Goal: Task Accomplishment & Management: Complete application form

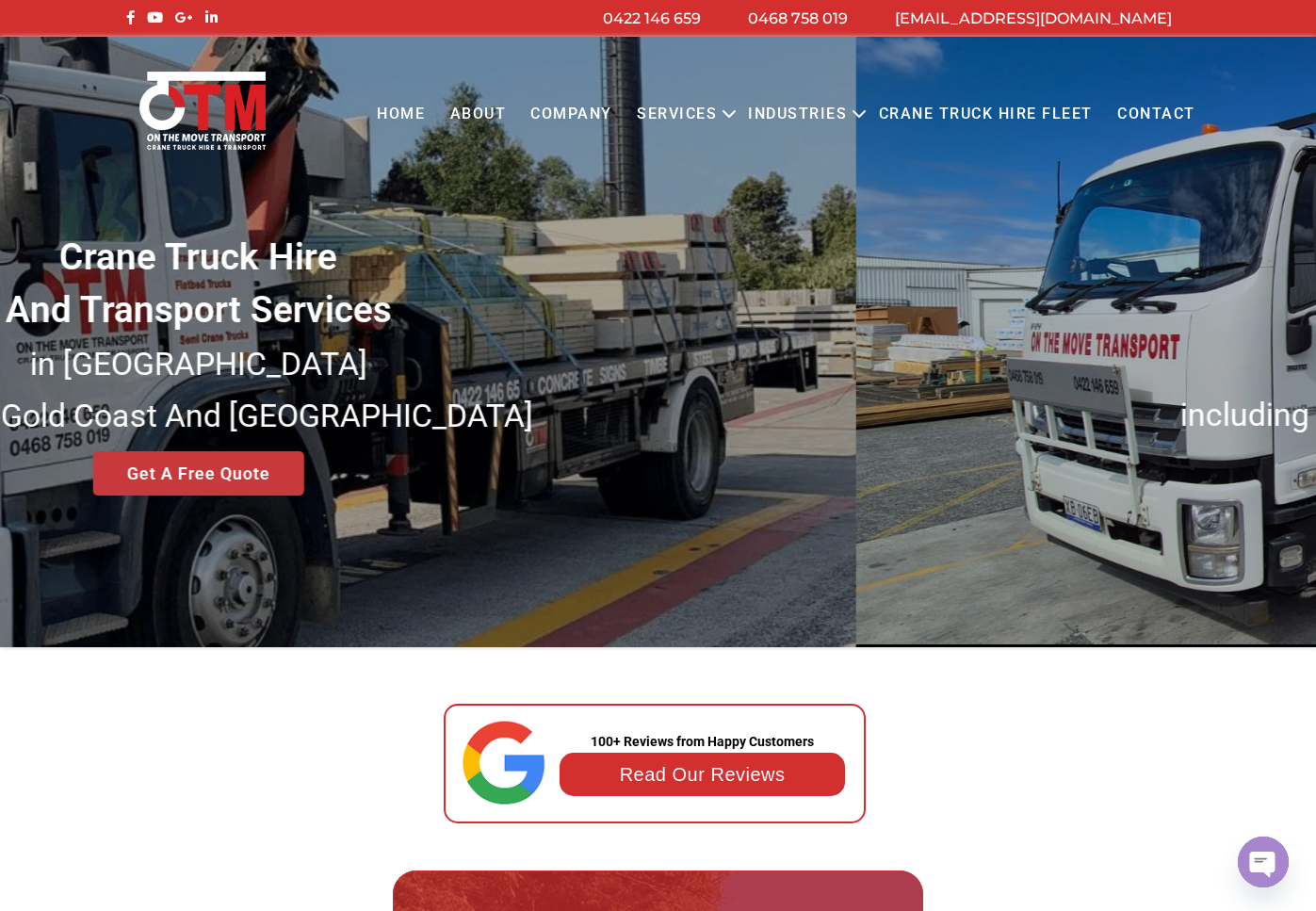
click at [265, 483] on link "Get A Free Quote" at bounding box center [198, 473] width 211 height 44
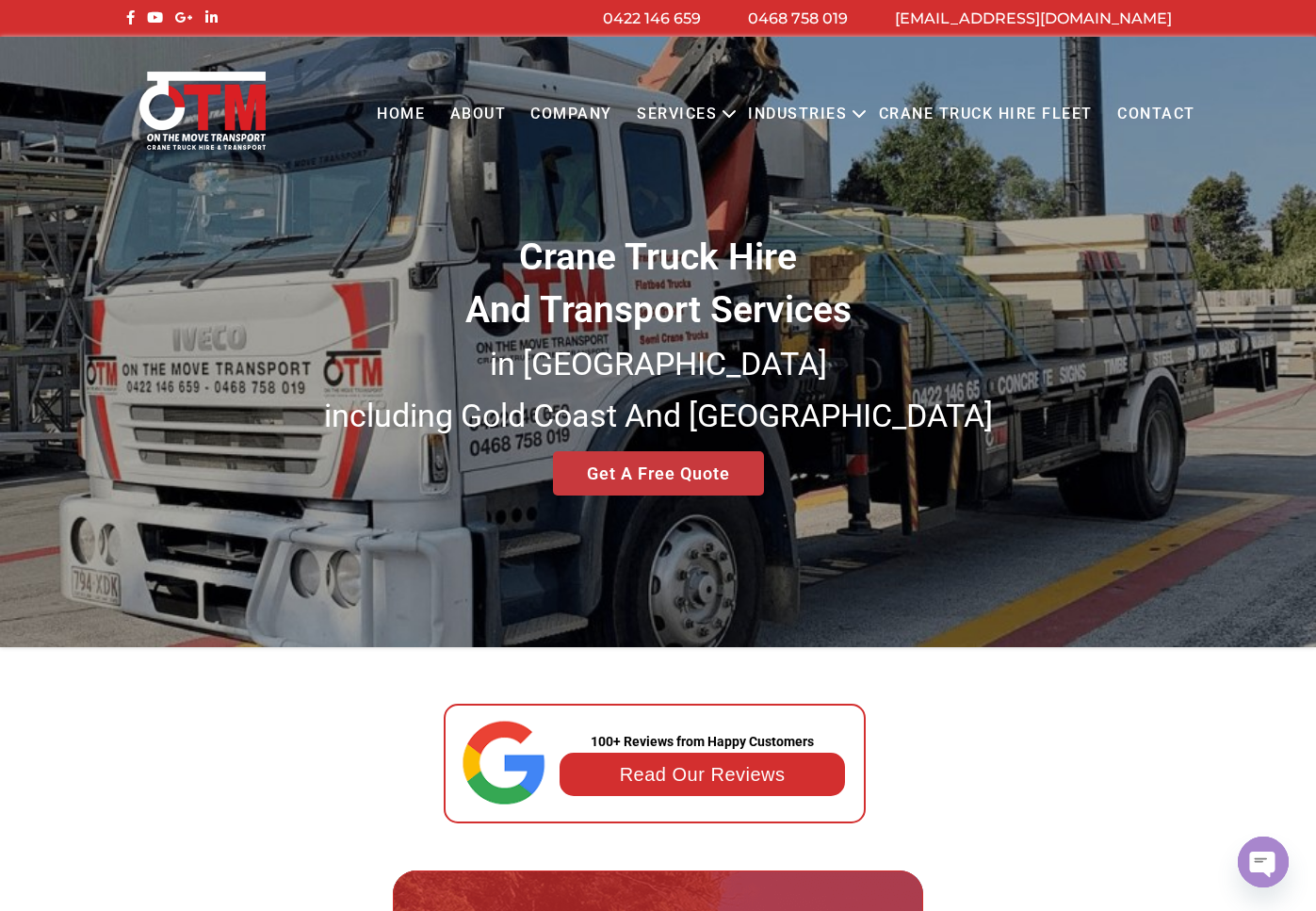
click at [663, 471] on link "Get A Free Quote" at bounding box center [658, 473] width 211 height 44
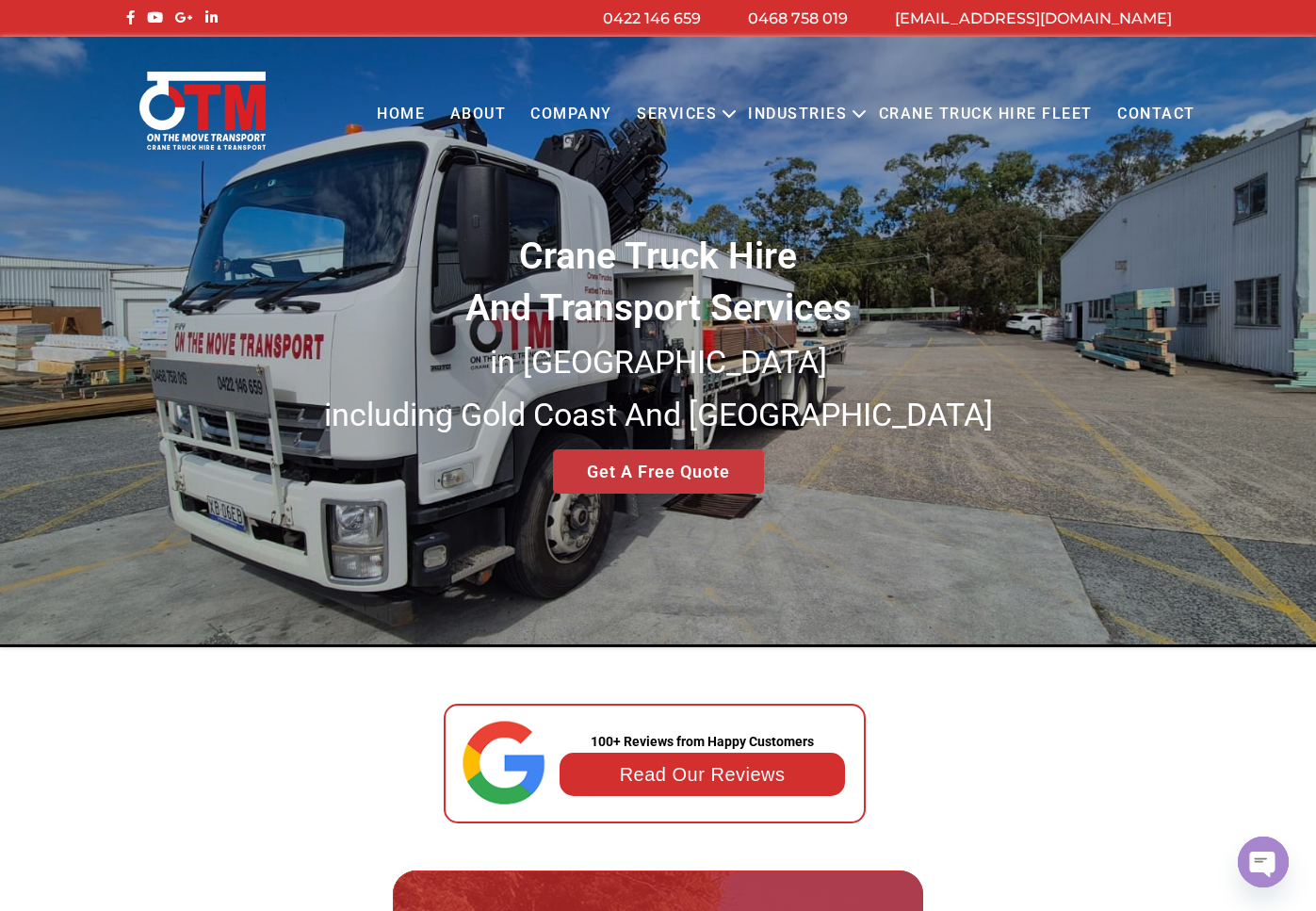
click at [667, 480] on link "Get A Free Quote" at bounding box center [658, 471] width 211 height 44
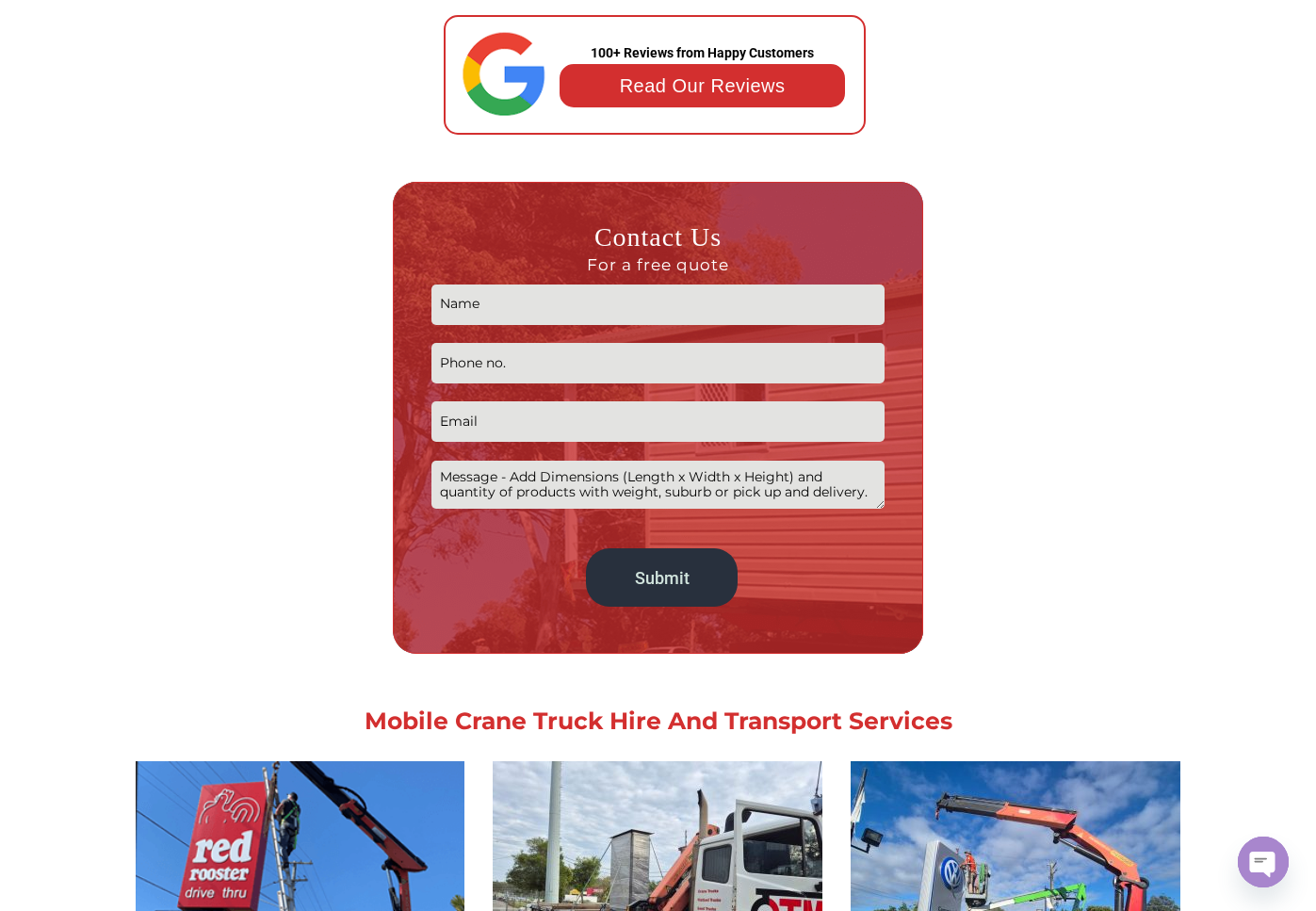
scroll to position [732, 0]
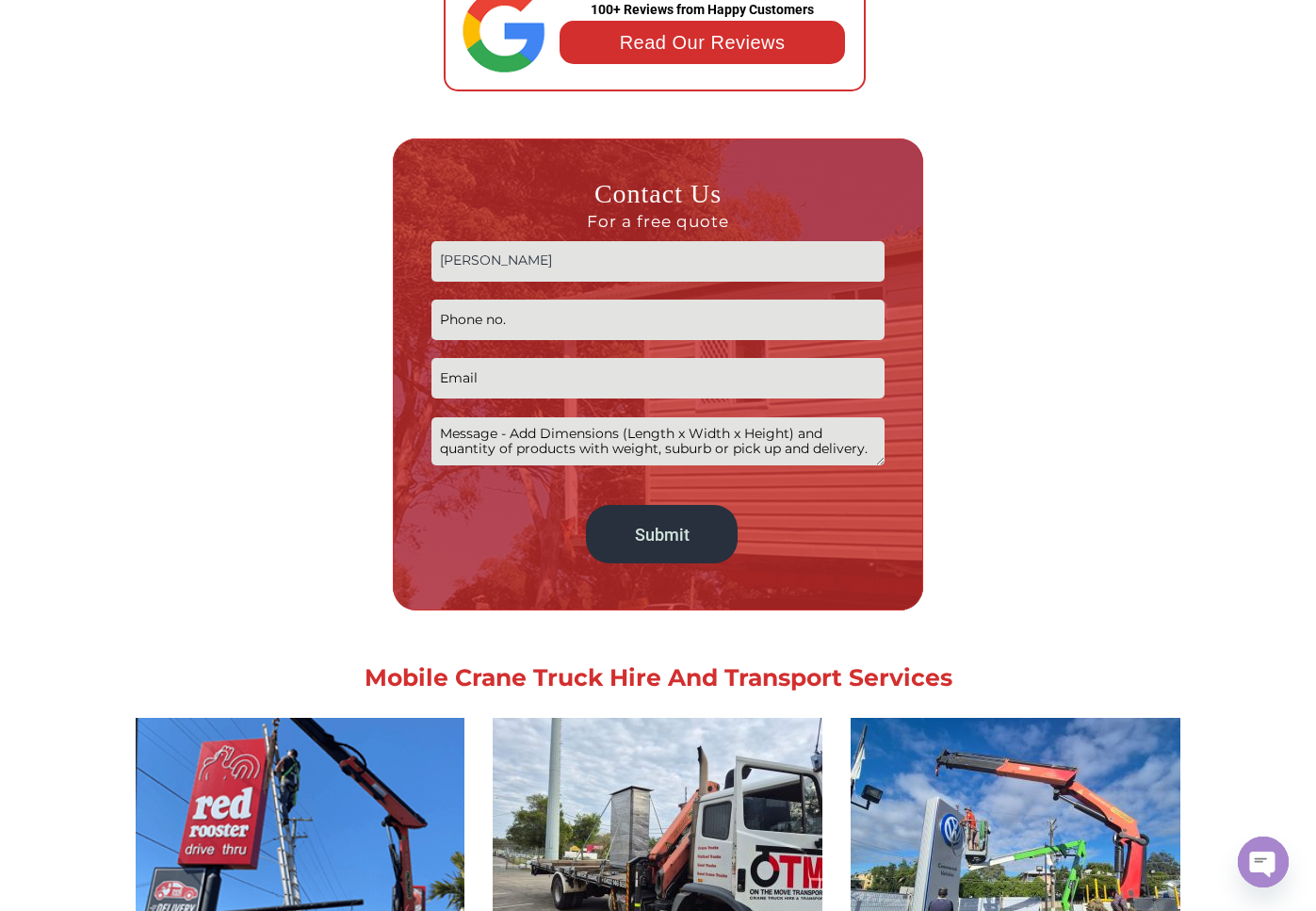
type input "[PERSON_NAME]"
type input "0407291967"
type input "[EMAIL_ADDRESS][DOMAIN_NAME]"
paste textarea "Hey Guys, just after a quote for someone to collect a pack of timber. It's at a…"
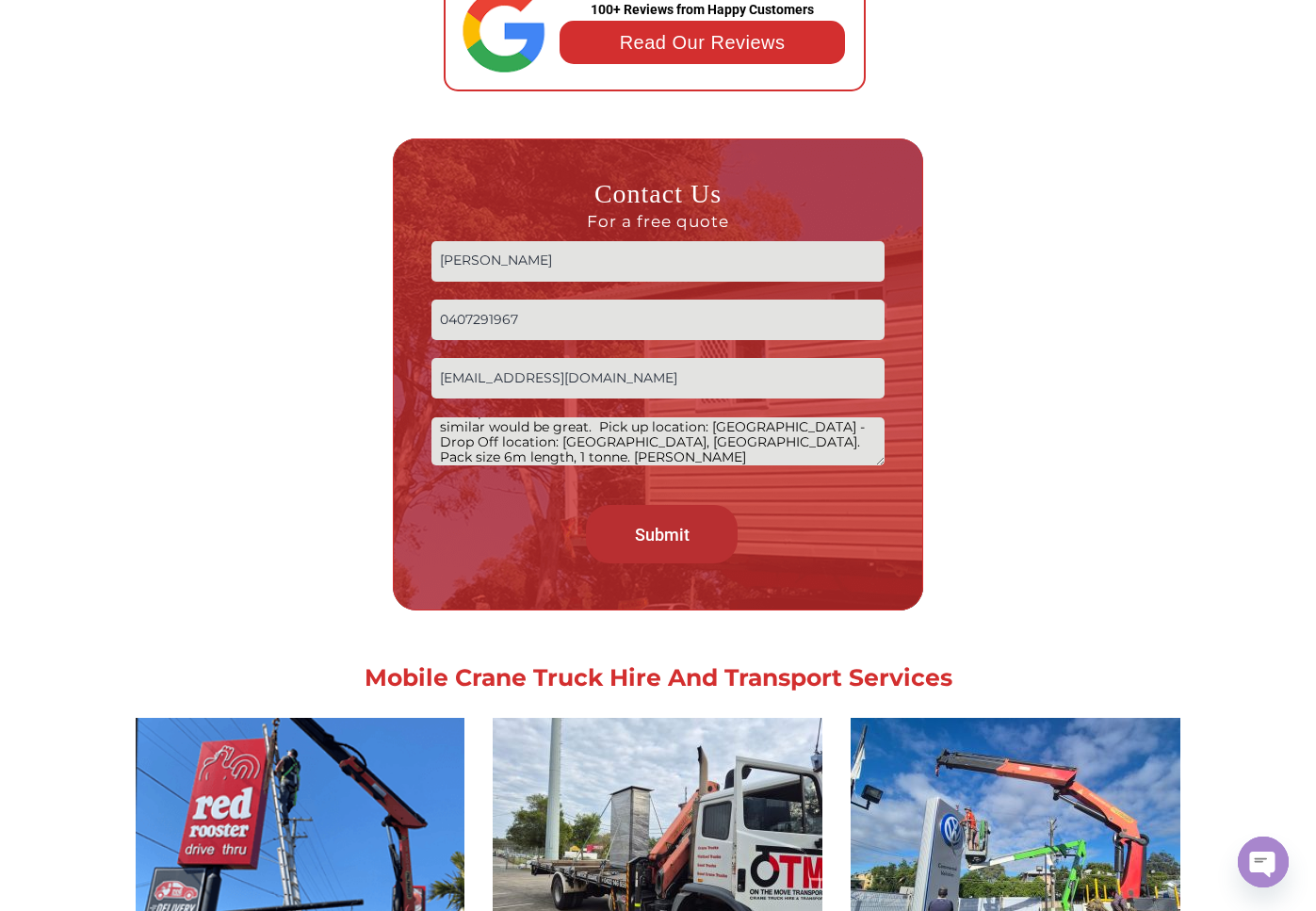
type textarea "Hey Guys, just after a quote for someone to collect a pack of timber. It's at a…"
click at [686, 545] on input "Submit" at bounding box center [660, 533] width 151 height 58
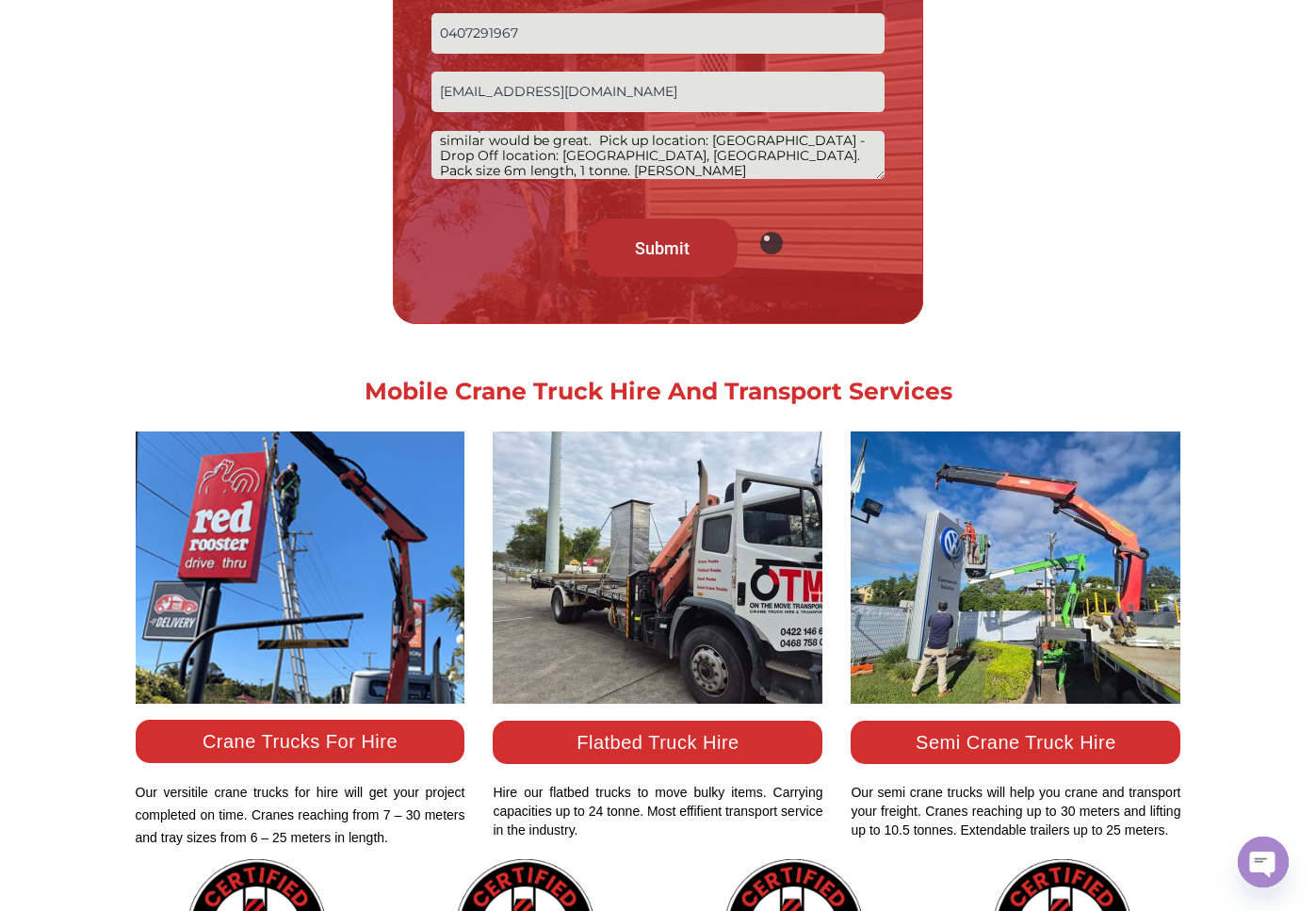
scroll to position [1046, 0]
